Goal: Transaction & Acquisition: Book appointment/travel/reservation

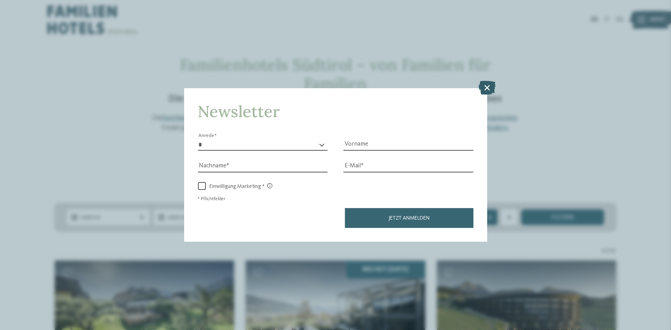
click at [487, 83] on icon at bounding box center [487, 88] width 17 height 14
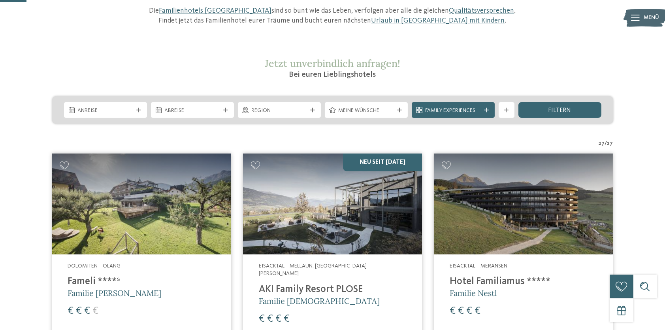
scroll to position [107, 0]
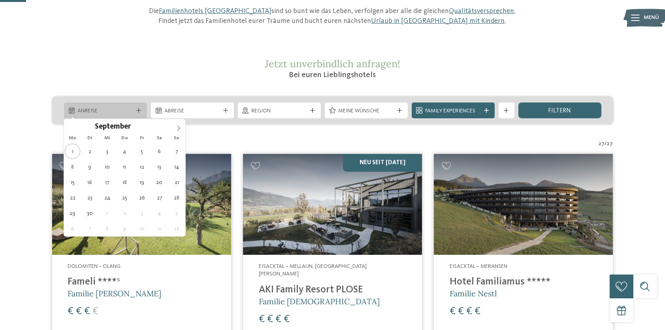
click at [138, 110] on icon at bounding box center [139, 110] width 5 height 5
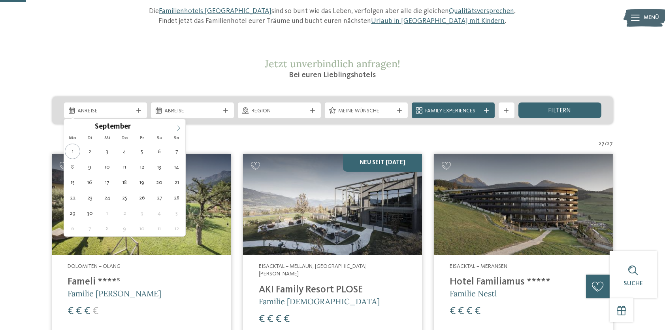
click at [178, 128] on icon at bounding box center [179, 128] width 6 height 6
type div "08.10.2025"
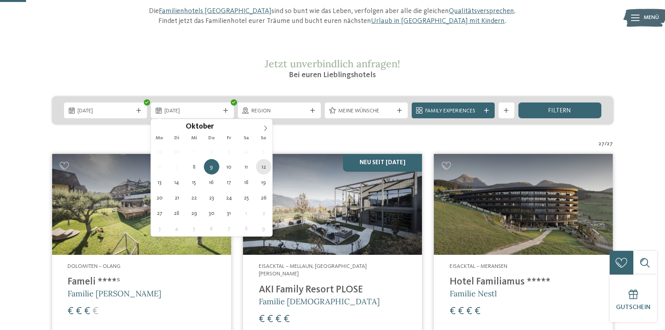
type div "12.10.2025"
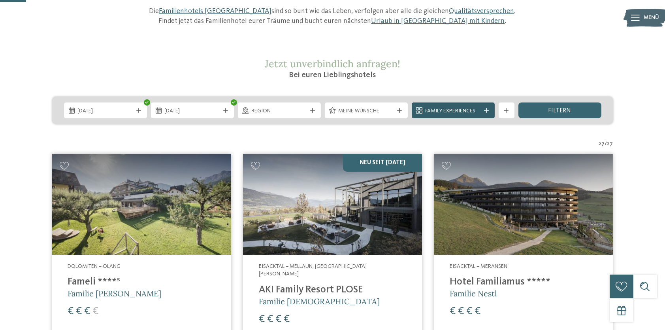
click at [484, 110] on div at bounding box center [487, 110] width 8 height 5
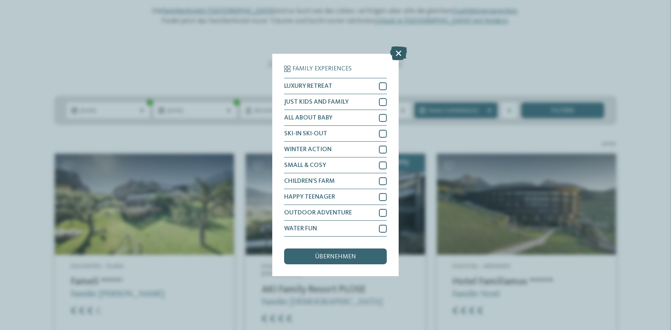
click at [397, 57] on icon at bounding box center [399, 54] width 17 height 14
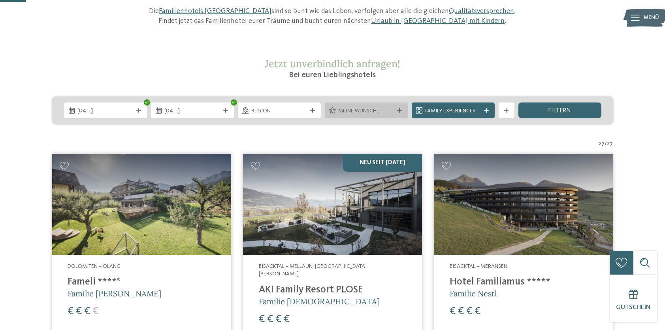
click at [403, 108] on div at bounding box center [400, 110] width 8 height 5
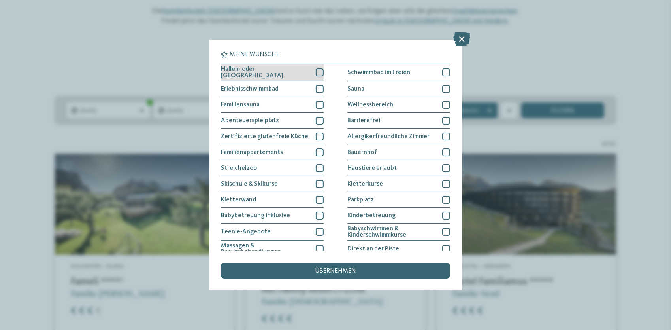
click at [318, 70] on div at bounding box center [320, 72] width 8 height 8
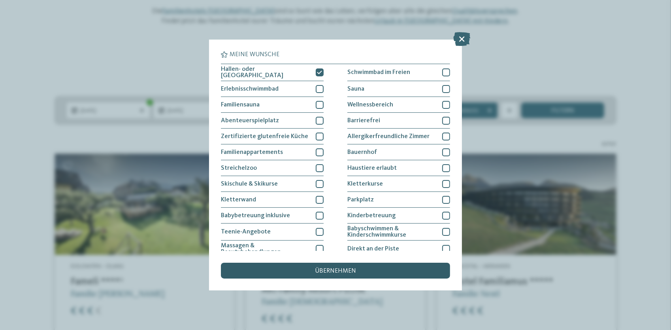
click at [331, 265] on div "übernehmen" at bounding box center [335, 271] width 229 height 16
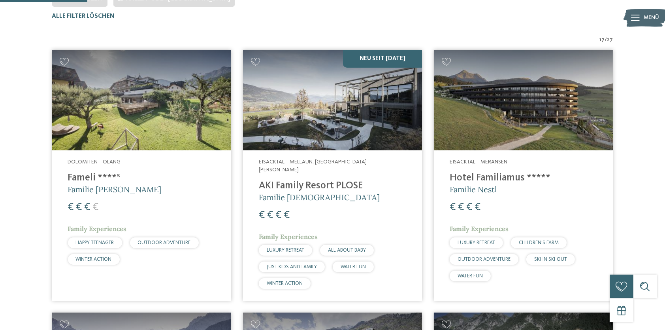
scroll to position [259, 0]
click at [142, 119] on img at bounding box center [141, 100] width 179 height 101
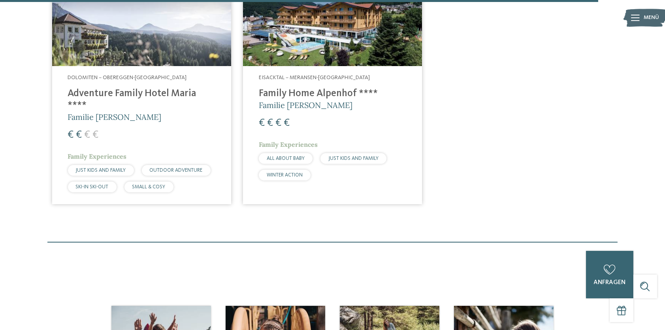
scroll to position [1663, 0]
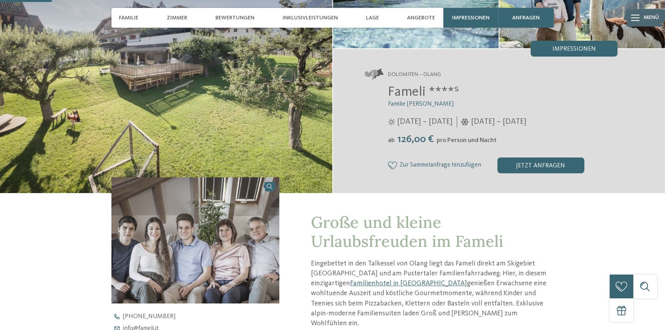
scroll to position [216, 0]
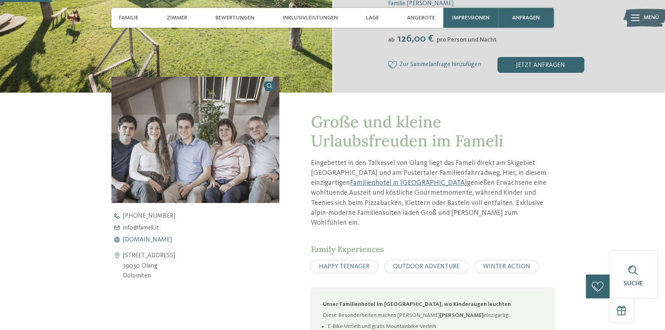
click at [138, 239] on span "www.fameli.it" at bounding box center [147, 239] width 49 height 6
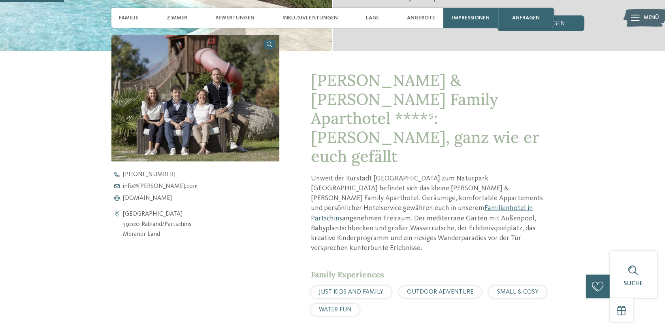
scroll to position [275, 0]
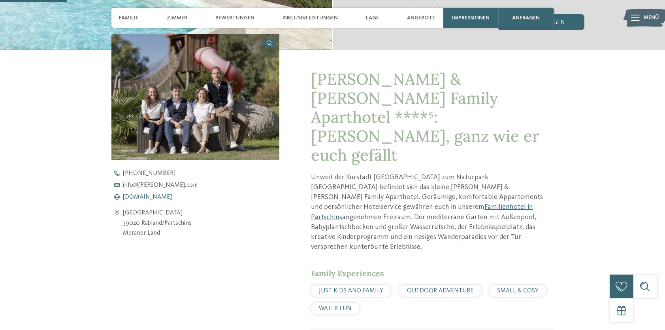
click at [163, 194] on span "[DOMAIN_NAME]" at bounding box center [147, 197] width 49 height 6
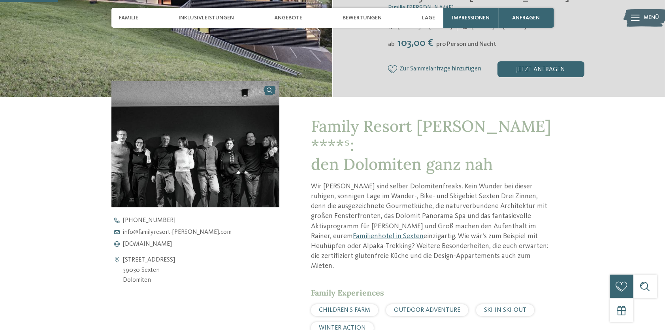
scroll to position [212, 0]
click at [158, 242] on span "www.familyresort-rainer.com" at bounding box center [147, 243] width 49 height 6
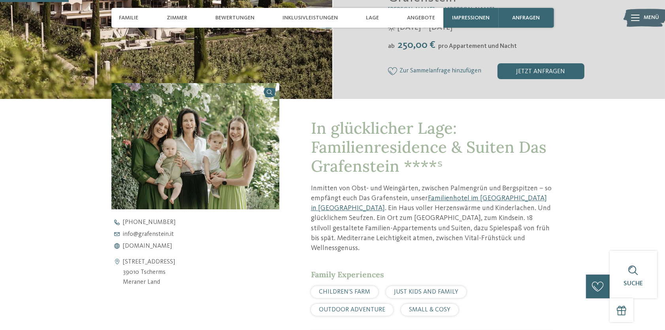
scroll to position [312, 0]
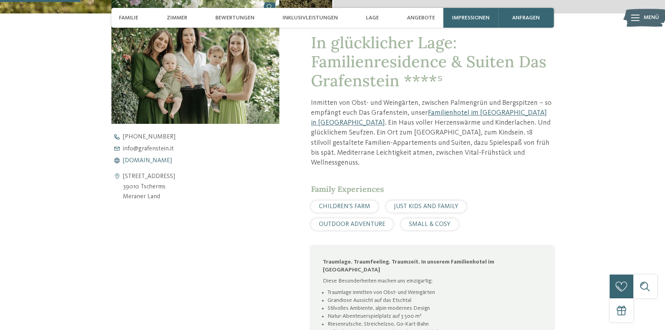
click at [157, 162] on span "www.grafenstein.it" at bounding box center [147, 160] width 49 height 6
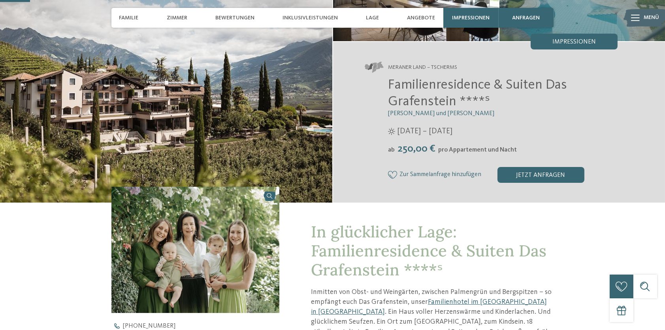
scroll to position [115, 0]
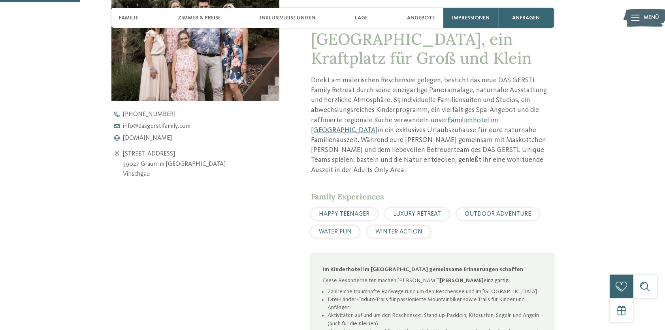
scroll to position [318, 0]
click at [149, 137] on span "[DOMAIN_NAME]" at bounding box center [147, 137] width 49 height 6
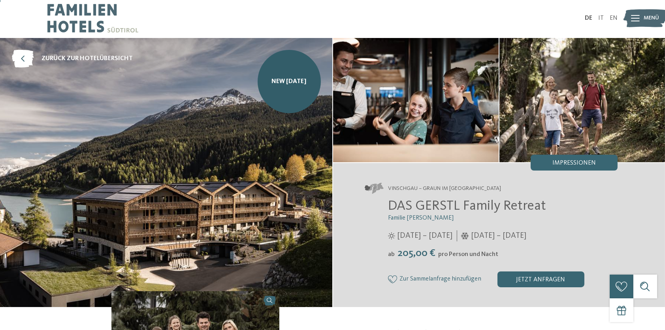
scroll to position [0, 0]
